Goal: Task Accomplishment & Management: Manage account settings

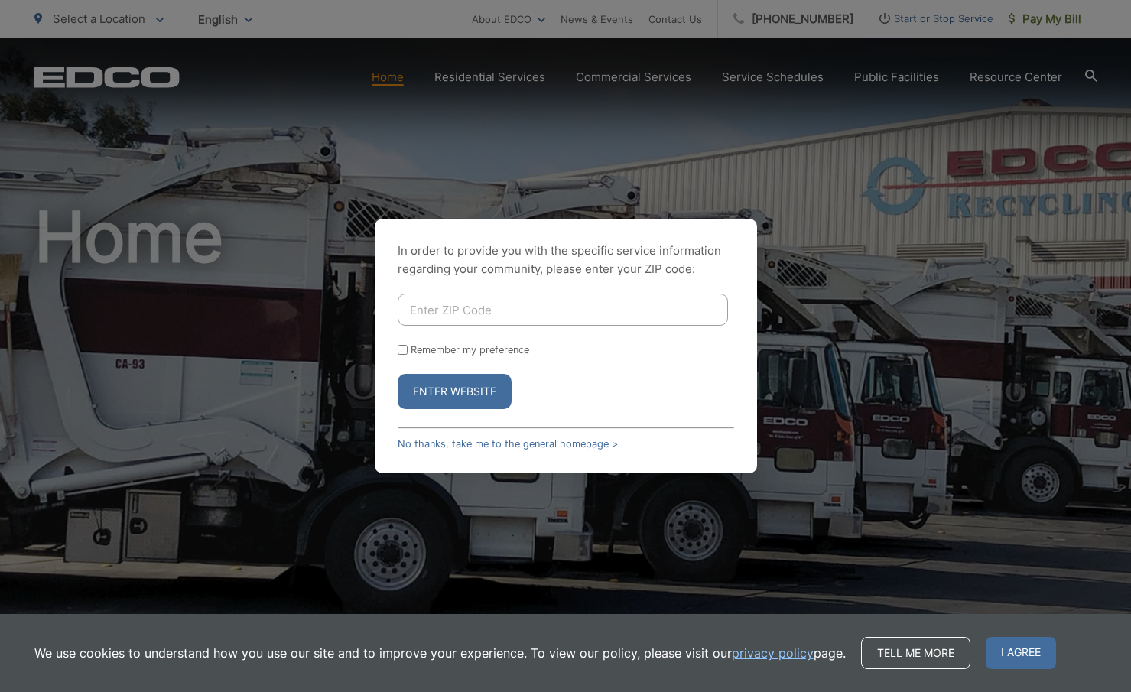
click at [497, 322] on input "Enter ZIP Code" at bounding box center [563, 310] width 330 height 32
click at [440, 382] on button "Enter Website" at bounding box center [455, 391] width 114 height 35
click at [440, 400] on button "Enter Website" at bounding box center [455, 391] width 114 height 35
click at [446, 317] on input "Enter ZIP Code" at bounding box center [563, 310] width 330 height 32
type input "91311"
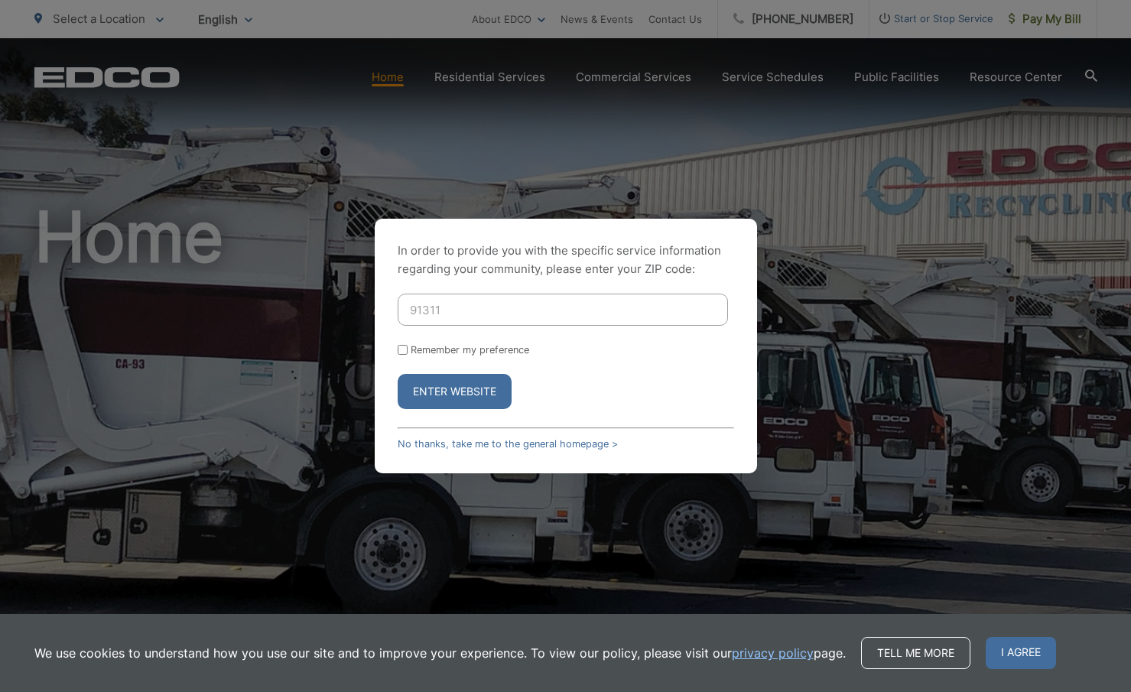
click at [404, 348] on input "Remember my preference" at bounding box center [403, 350] width 10 height 10
checkbox input "true"
click at [448, 395] on button "Enter Website" at bounding box center [455, 391] width 114 height 35
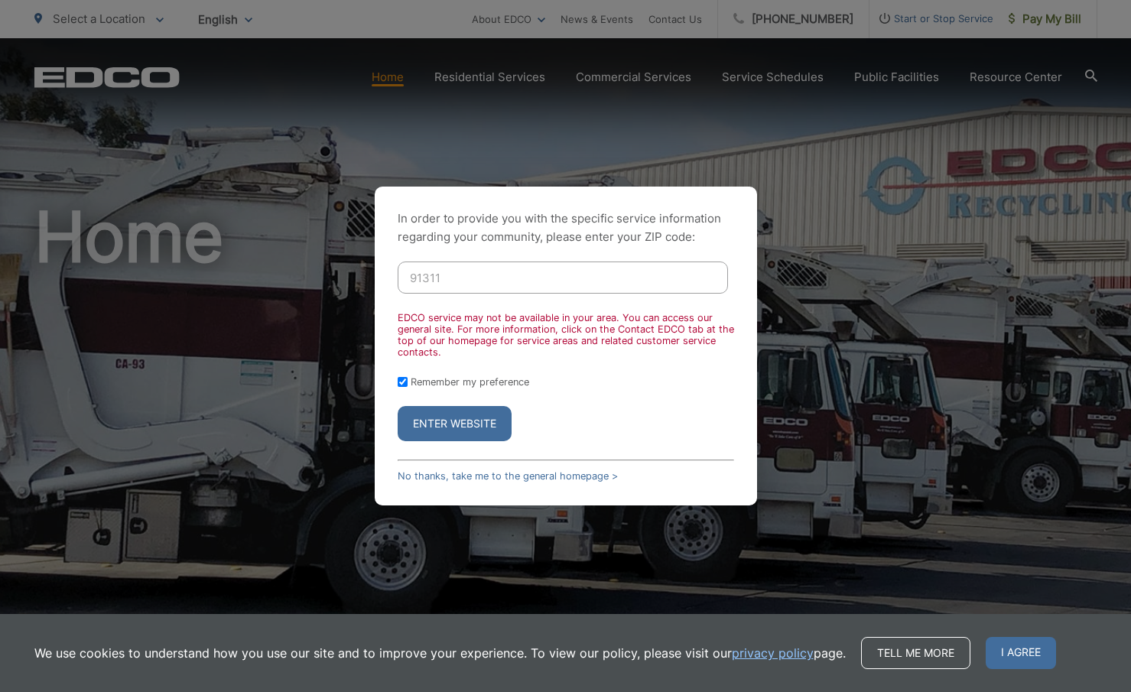
click at [444, 438] on button "Enter Website" at bounding box center [455, 423] width 114 height 35
click at [460, 275] on input "91311" at bounding box center [563, 278] width 330 height 32
click at [422, 285] on input "91311" at bounding box center [563, 278] width 330 height 32
click at [398, 406] on button "Enter Website" at bounding box center [455, 423] width 114 height 35
click at [478, 415] on button "Enter Website" at bounding box center [455, 423] width 114 height 35
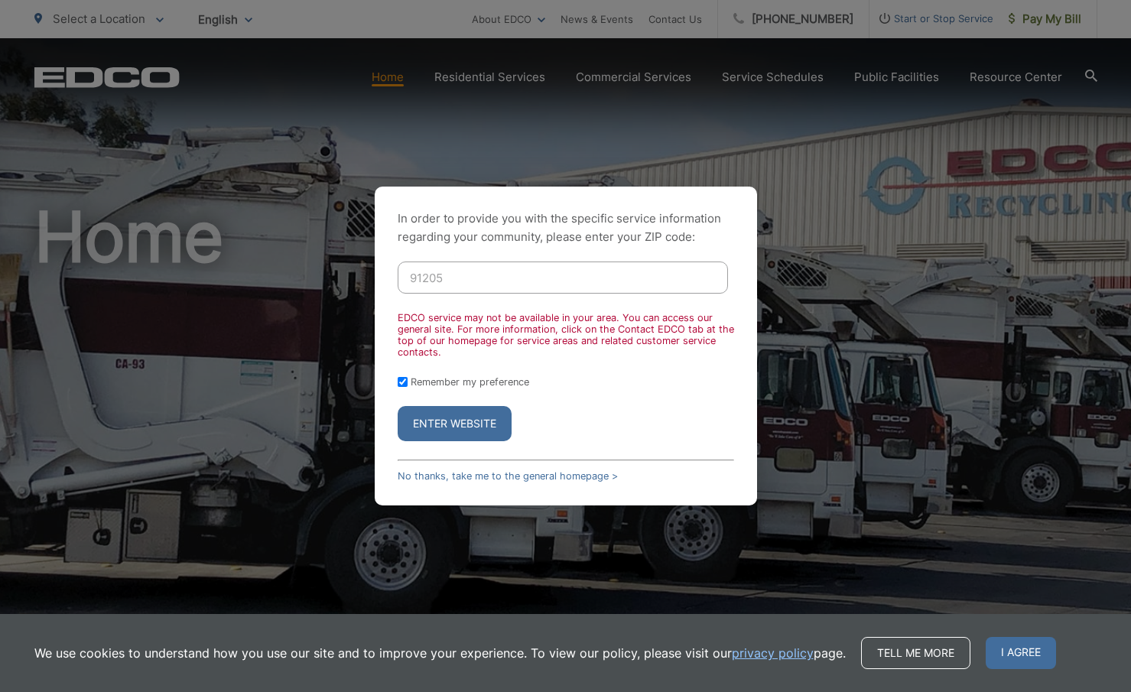
click at [478, 415] on button "Enter Website" at bounding box center [455, 423] width 114 height 35
drag, startPoint x: 489, startPoint y: 283, endPoint x: 404, endPoint y: 285, distance: 85.7
click at [404, 285] on input "91205" at bounding box center [563, 278] width 330 height 32
type input "91905"
click at [475, 428] on button "Enter Website" at bounding box center [455, 423] width 114 height 35
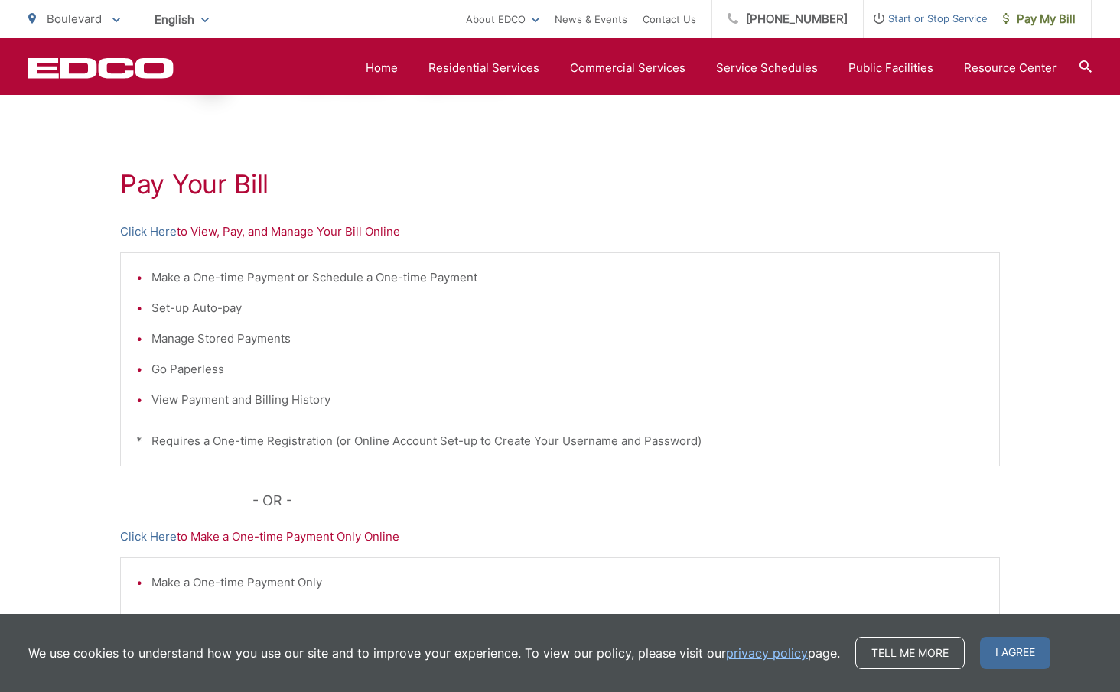
scroll to position [89, 0]
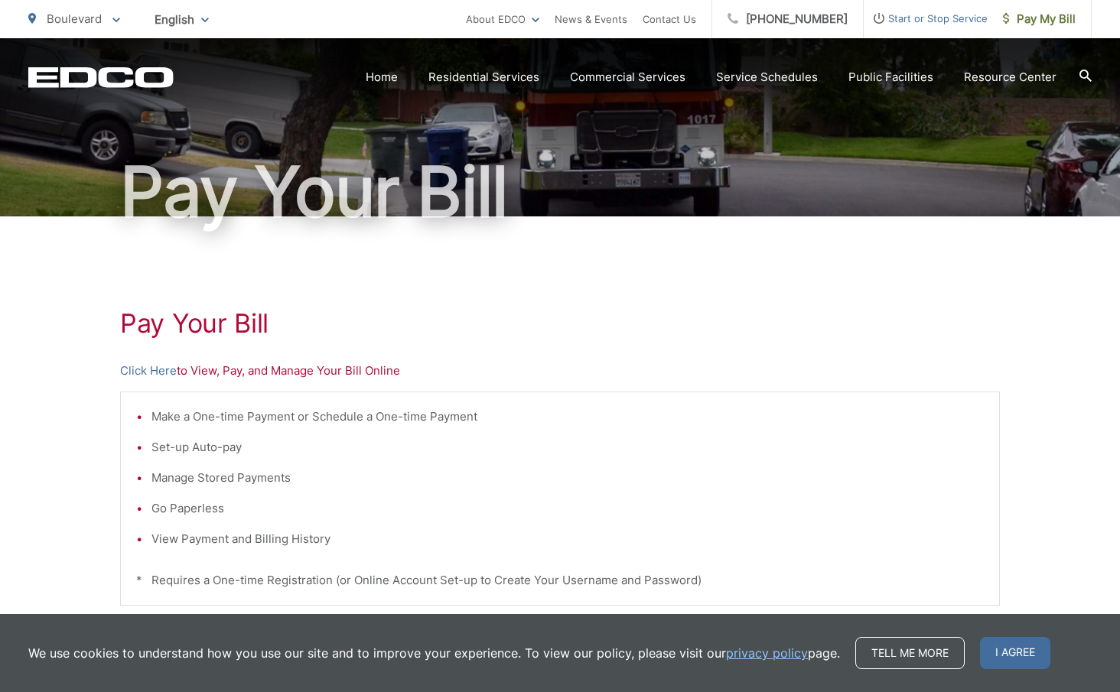
click at [240, 369] on p "Click Here to View, Pay, and Manage Your Bill Online" at bounding box center [560, 371] width 880 height 18
click at [273, 371] on p "Click Here to View, Pay, and Manage Your Bill Online" at bounding box center [560, 371] width 880 height 18
click at [186, 373] on p "Click Here to View, Pay, and Manage Your Bill Online" at bounding box center [560, 371] width 880 height 18
click at [158, 371] on link "Click Here" at bounding box center [148, 371] width 57 height 18
